Goal: Contribute content: Add original content to the website for others to see

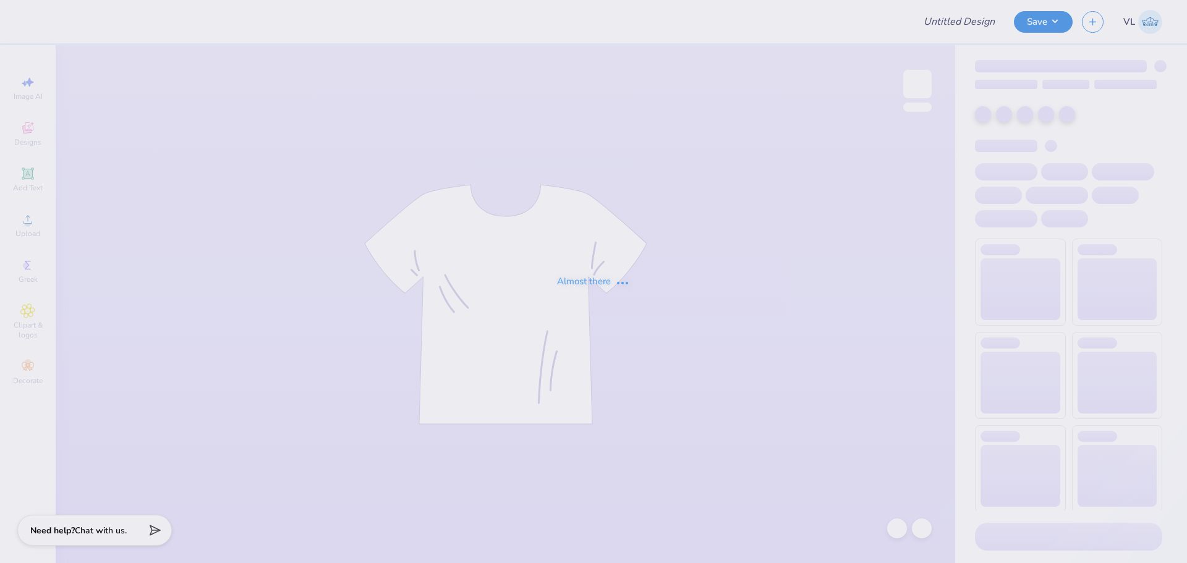
type input "Rents day"
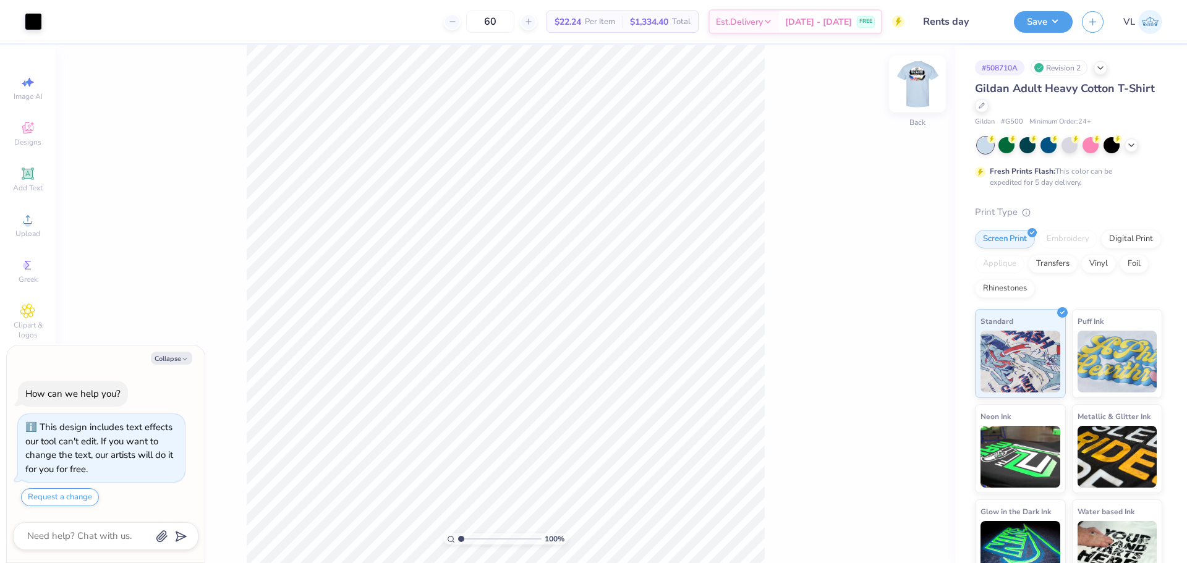
click at [918, 80] on img at bounding box center [917, 83] width 49 height 49
type textarea "x"
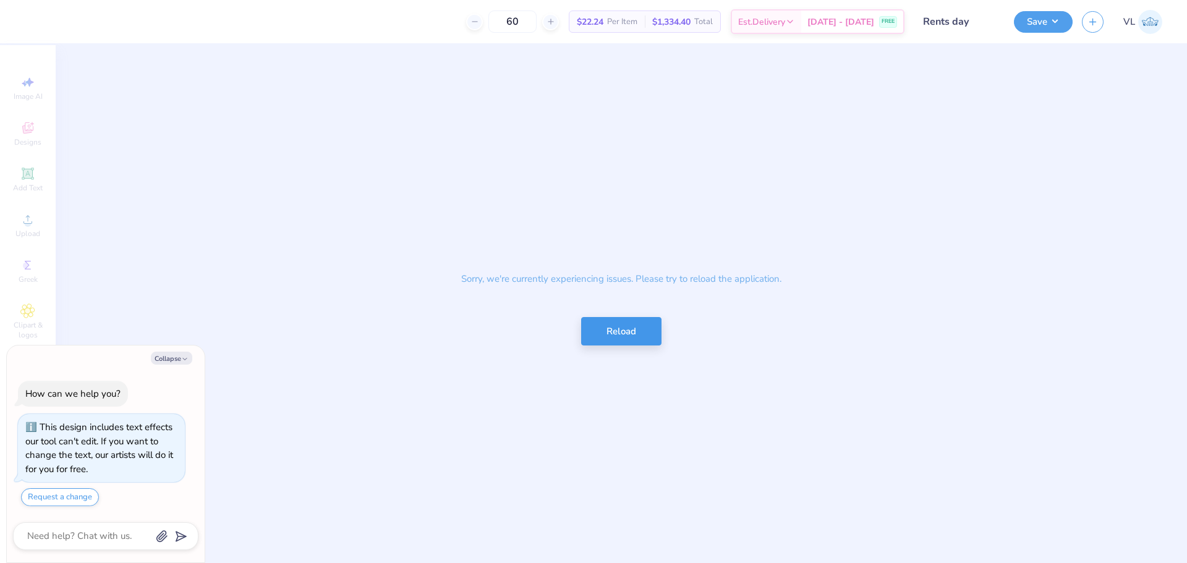
click at [619, 348] on div "Sorry, we're currently experiencing issues. Please try to reload the applicatio…" at bounding box center [621, 304] width 1131 height 518
click at [624, 328] on button "Reload" at bounding box center [621, 331] width 80 height 29
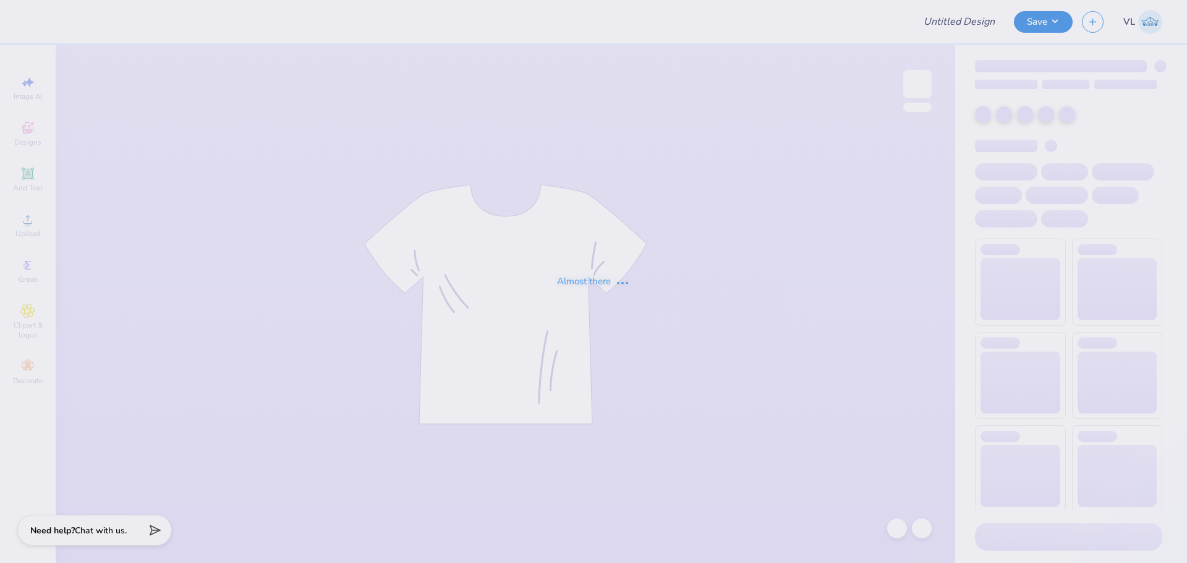
type input "Rents day"
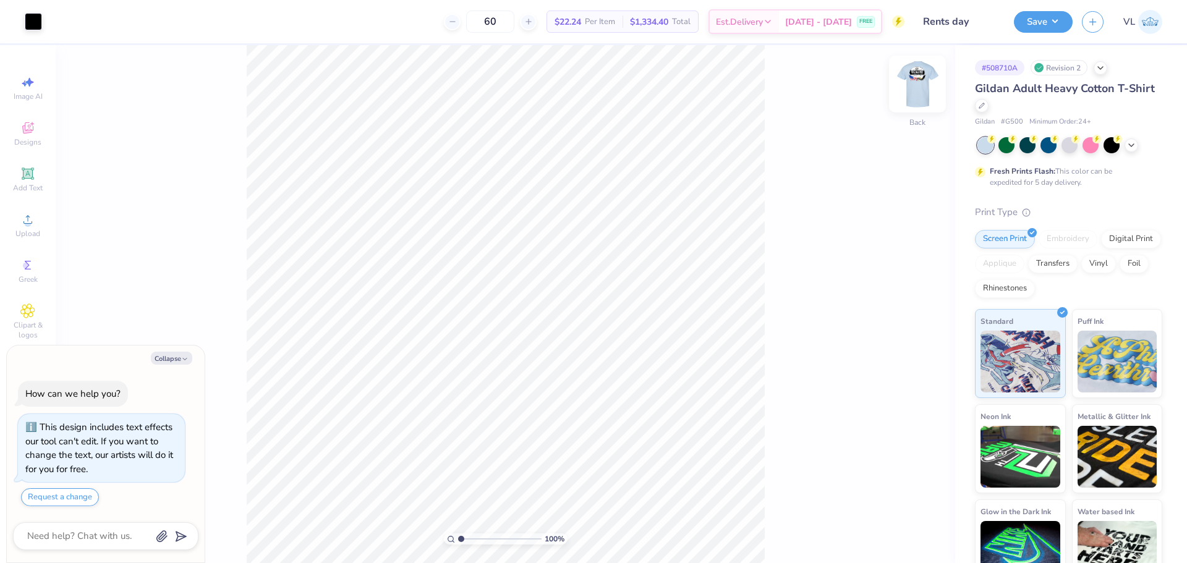
click at [914, 88] on img at bounding box center [917, 83] width 49 height 49
click at [37, 224] on div "Upload" at bounding box center [27, 225] width 43 height 36
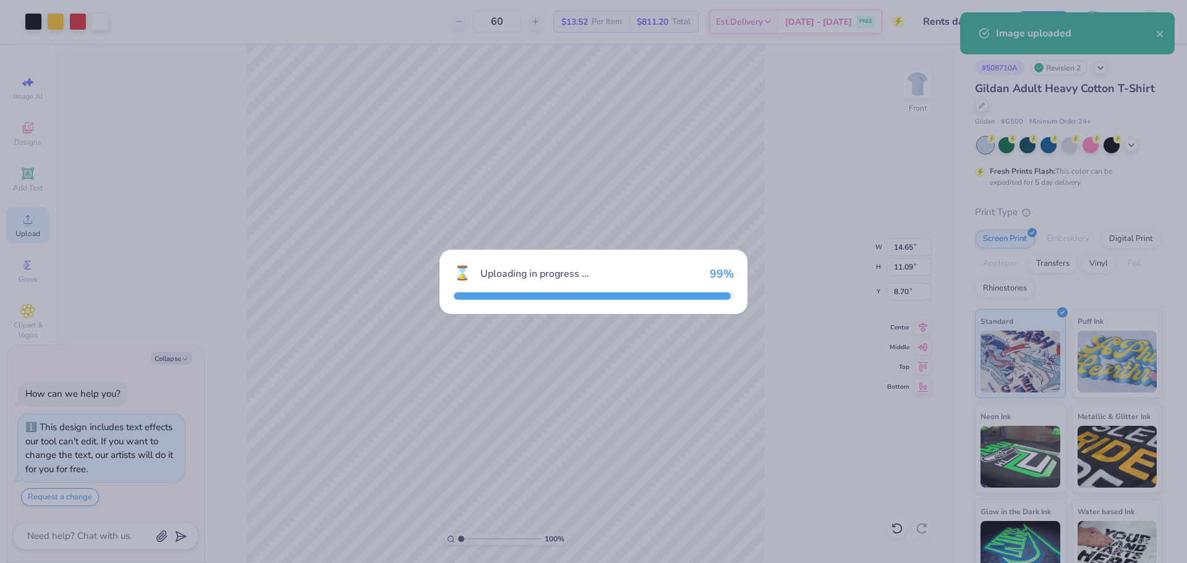
type textarea "x"
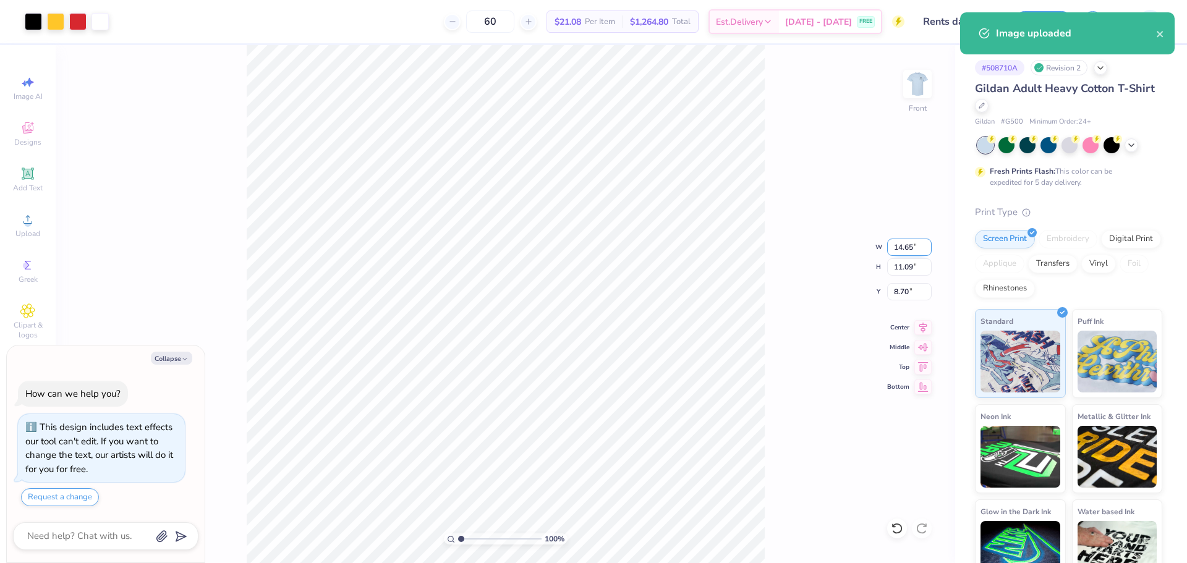
click at [912, 242] on input "14.65" at bounding box center [909, 247] width 45 height 17
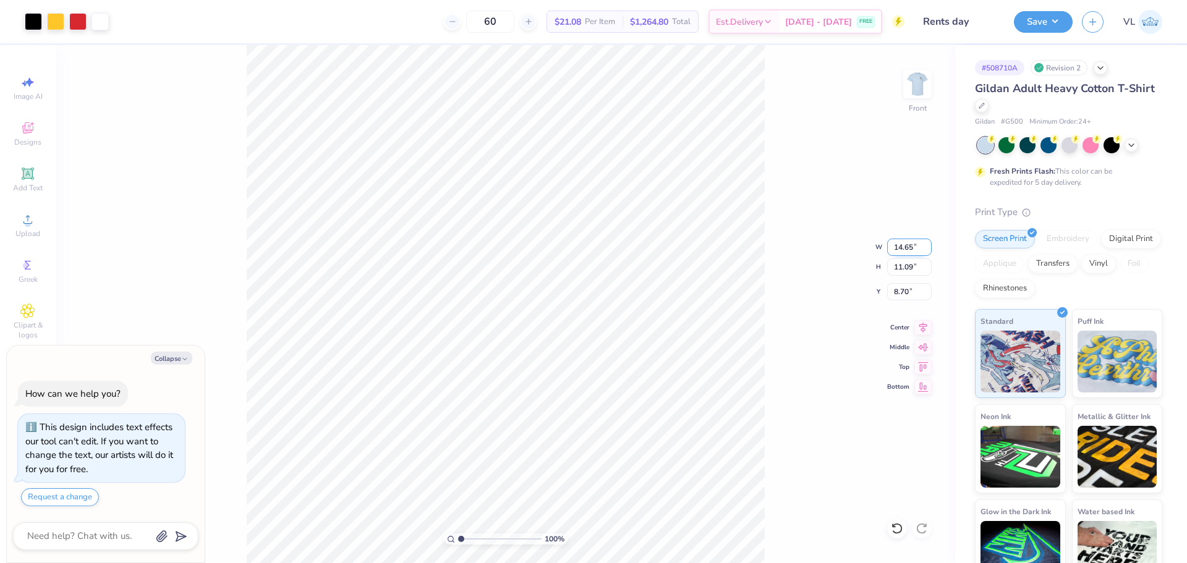
click at [913, 243] on input "14.65" at bounding box center [909, 247] width 45 height 17
type input "12"
type textarea "x"
type input "12.00"
type input "9.09"
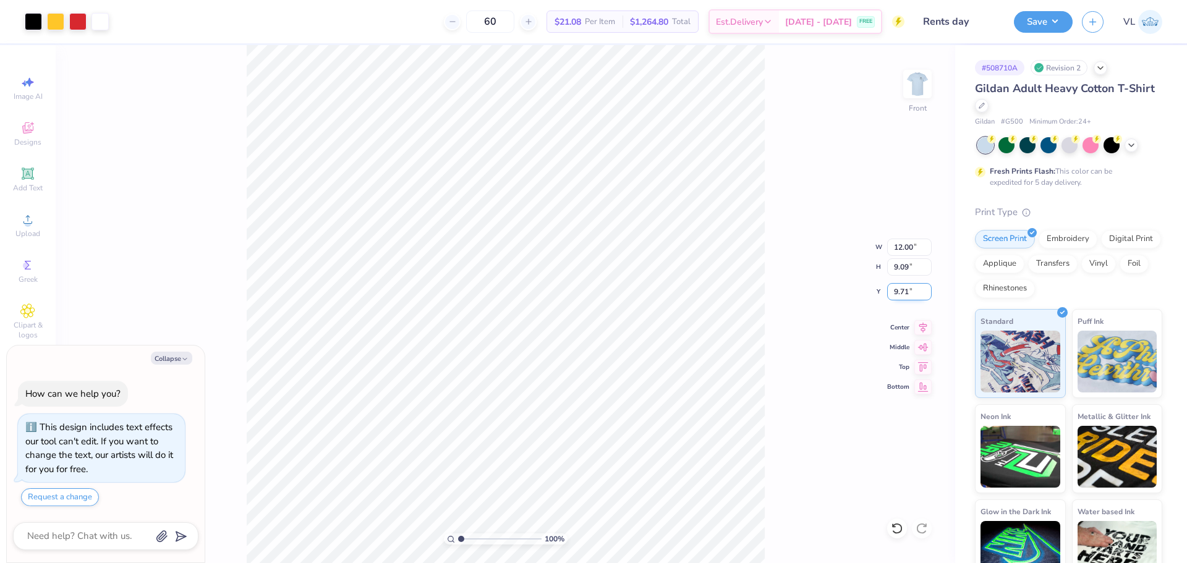
click at [911, 289] on input "9.71" at bounding box center [909, 291] width 45 height 17
type input "3"
type textarea "x"
type input "3.00"
click at [1049, 14] on button "Save" at bounding box center [1043, 20] width 59 height 22
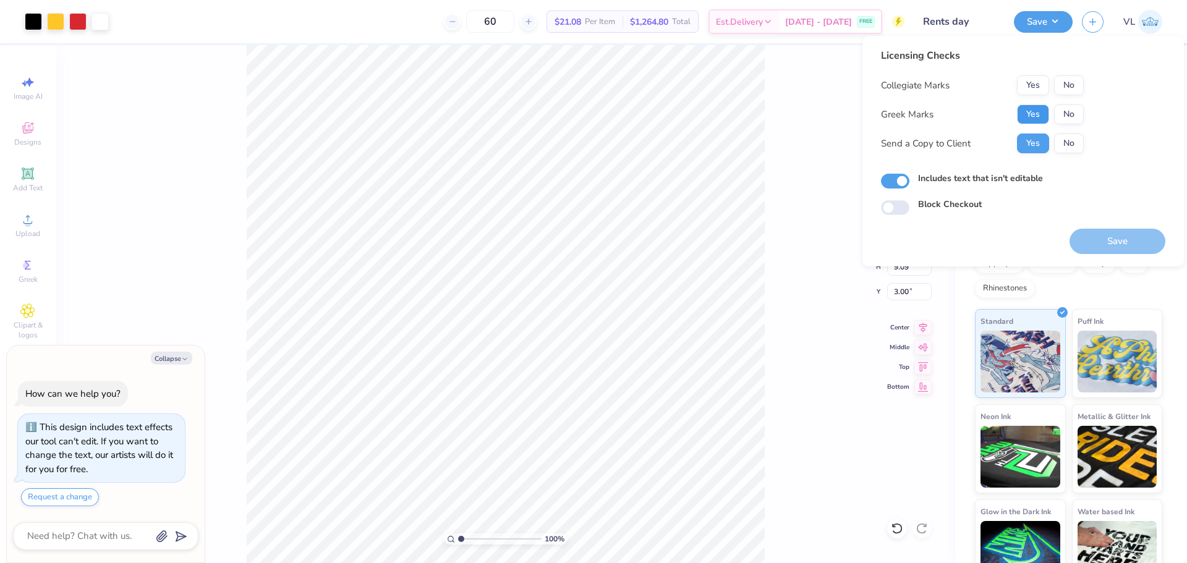
click at [1028, 116] on button "Yes" at bounding box center [1033, 114] width 32 height 20
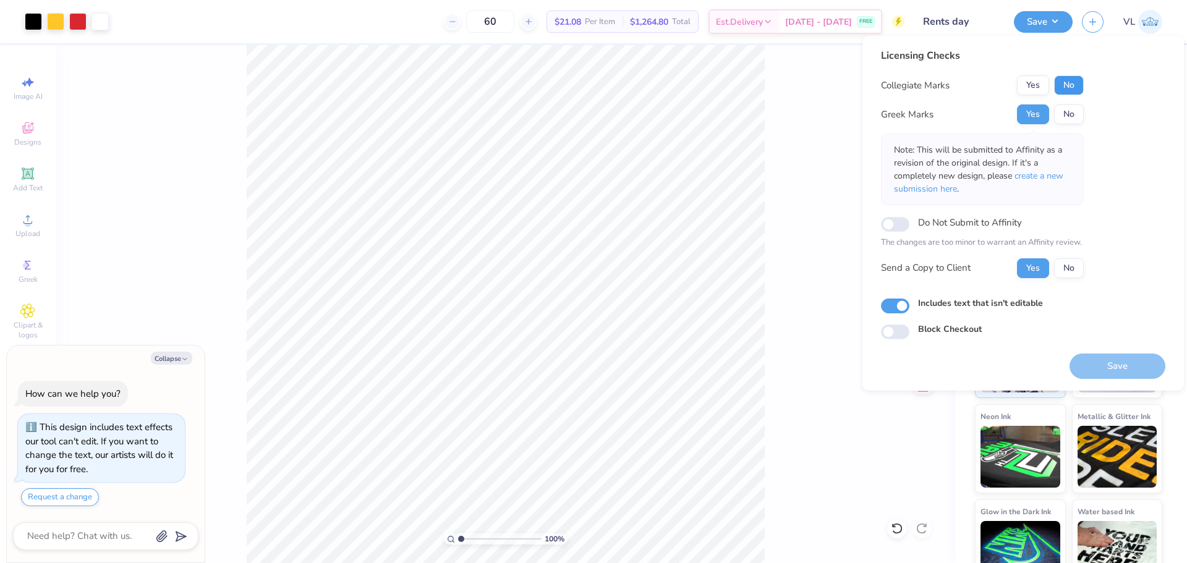
click at [1072, 84] on button "No" at bounding box center [1069, 85] width 30 height 20
click at [1111, 370] on button "Save" at bounding box center [1118, 366] width 96 height 25
type textarea "x"
